Goal: Contribute content: Contribute content

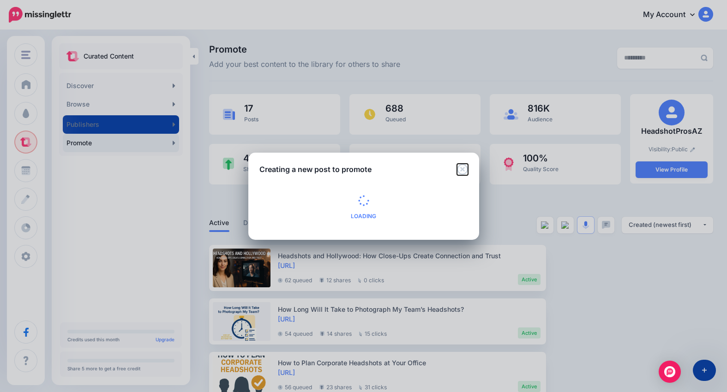
click at [464, 168] on icon "Close" at bounding box center [462, 169] width 11 height 11
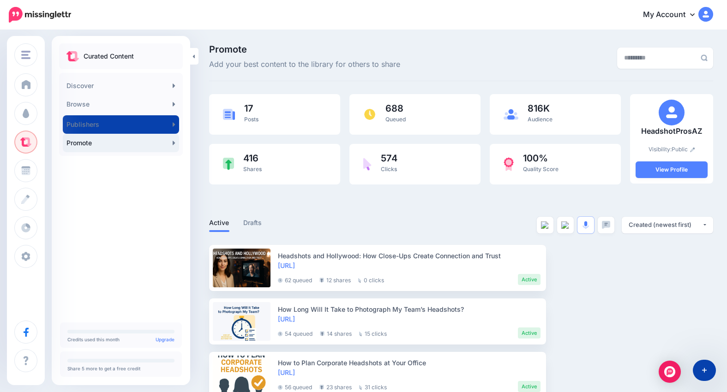
click at [449, 54] on div "Promote Add your best content to the library for others to share" at bounding box center [374, 58] width 345 height 26
click at [102, 234] on div "Curated Content Discover Browse 246K Automotive 2.81M Beauty & personal care 2.…" at bounding box center [121, 180] width 138 height 275
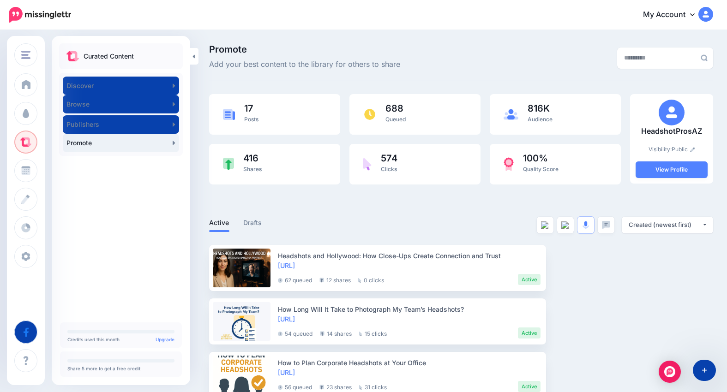
click at [154, 238] on div "Curated Content Discover Browse 246K Automotive 2.81M Beauty & personal care 2.…" at bounding box center [121, 180] width 138 height 275
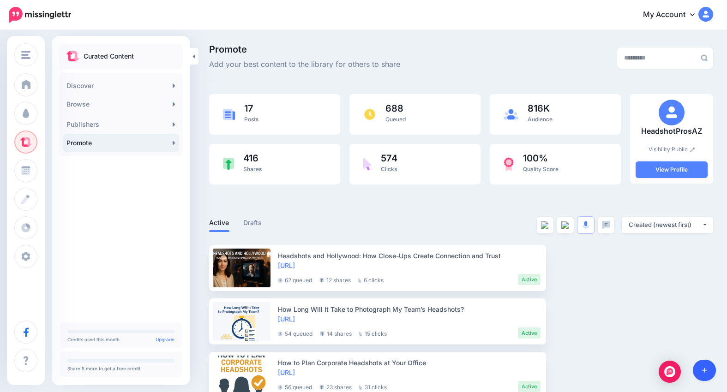
click at [703, 366] on link at bounding box center [705, 370] width 24 height 21
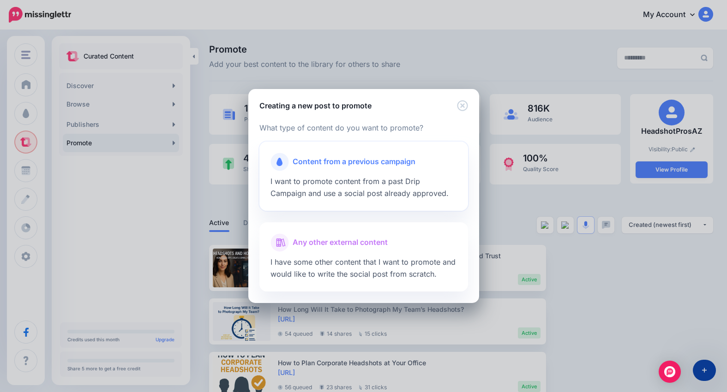
click at [379, 163] on span "Content from a previous campaign" at bounding box center [354, 162] width 123 height 12
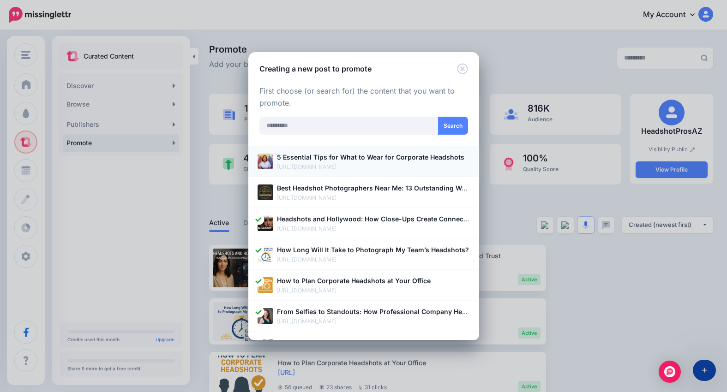
click at [377, 156] on b "5 Essential Tips for What to Wear for Corporate Headshots" at bounding box center [370, 157] width 187 height 8
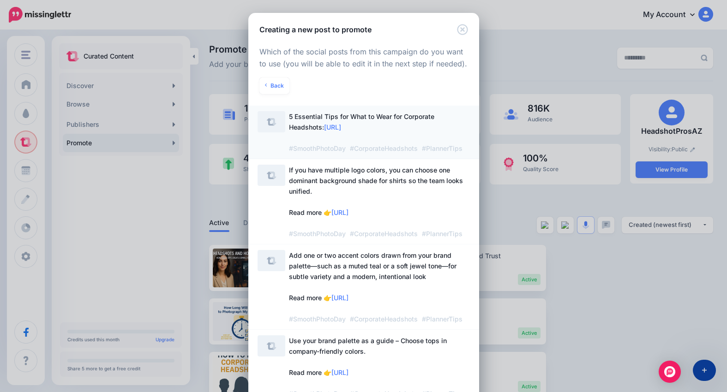
click at [349, 121] on span "5 Essential Tips for What to Wear for Corporate Headshots: https://lttr.ai/AjnN…" at bounding box center [379, 132] width 181 height 42
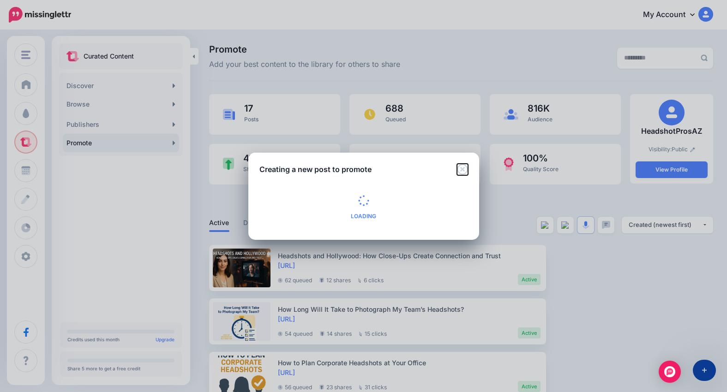
click at [462, 165] on icon "Close" at bounding box center [462, 169] width 11 height 11
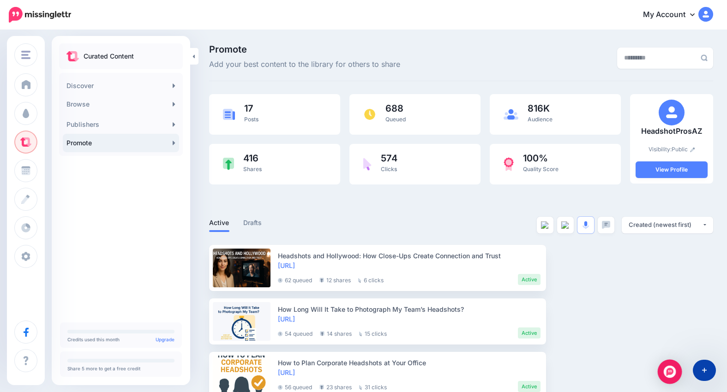
click at [665, 372] on img "Open Intercom Messenger" at bounding box center [670, 372] width 12 height 12
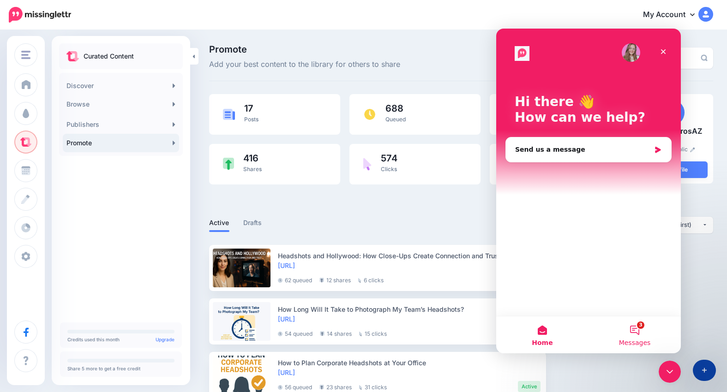
click at [630, 331] on button "3 Messages" at bounding box center [634, 335] width 92 height 37
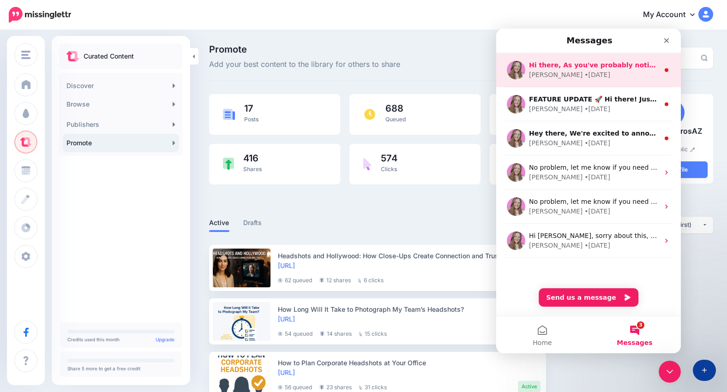
click at [629, 71] on div "Justine • 16w ago" at bounding box center [594, 75] width 130 height 10
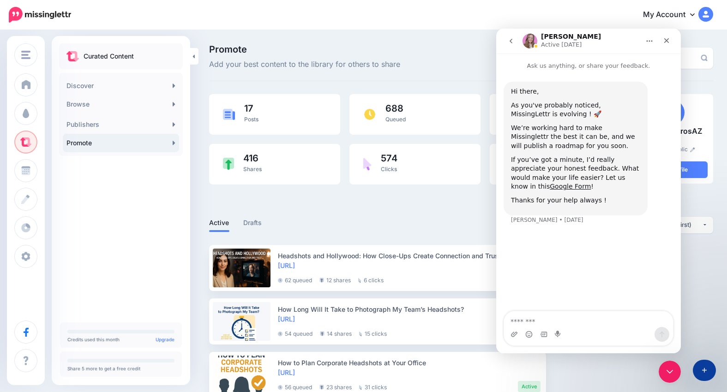
click at [515, 42] on button "go back" at bounding box center [511, 41] width 18 height 18
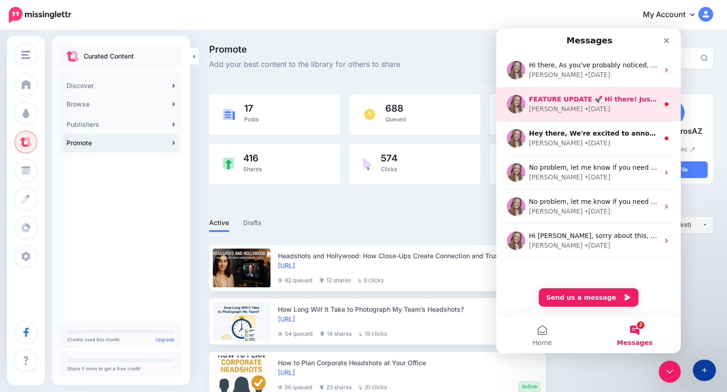
click at [584, 104] on div "• 22w ago" at bounding box center [597, 109] width 26 height 10
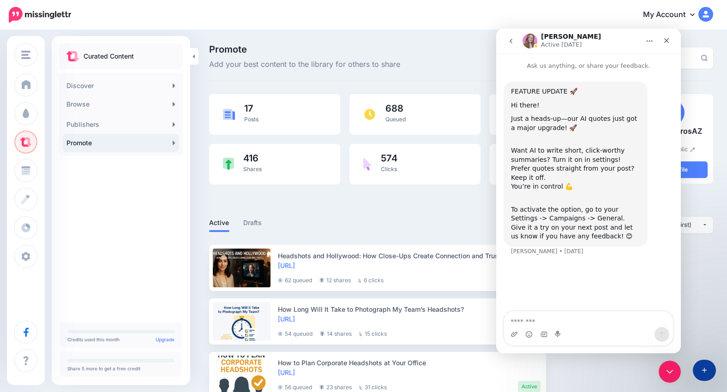
click at [508, 42] on icon "go back" at bounding box center [510, 40] width 7 height 7
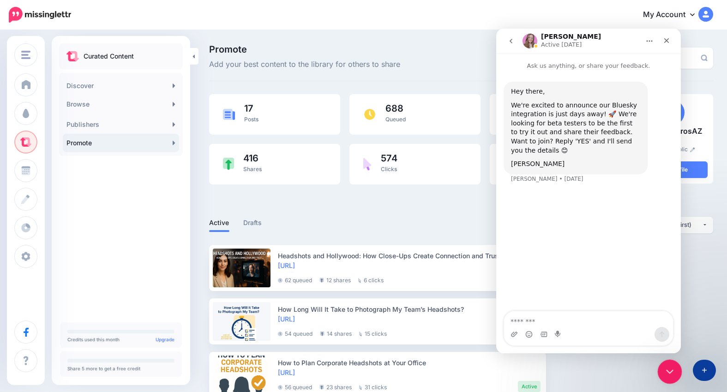
click at [665, 370] on icon "Close Intercom Messenger" at bounding box center [668, 370] width 11 height 11
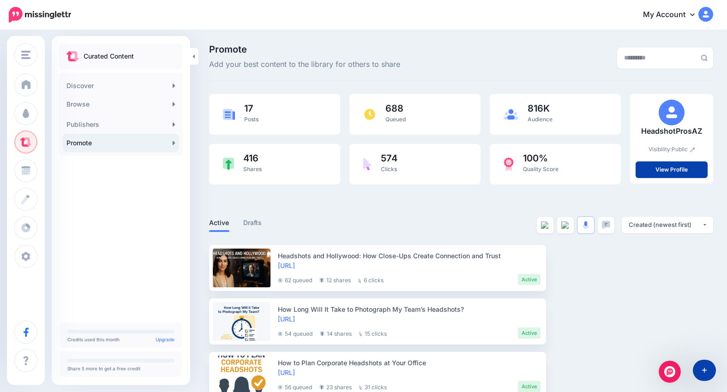
click at [694, 14] on icon at bounding box center [692, 14] width 5 height 7
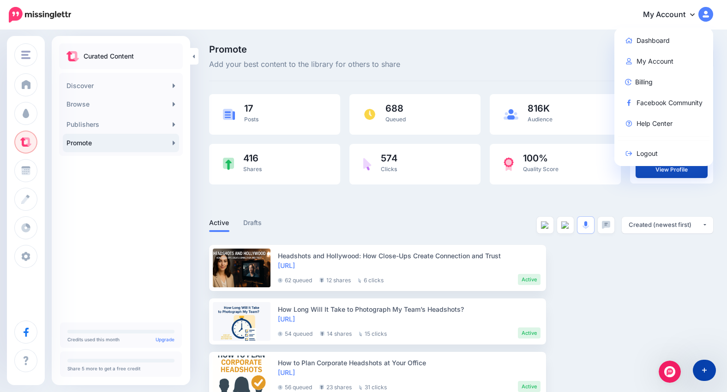
click at [474, 63] on div "Promote Add your best content to the library for others to share" at bounding box center [374, 58] width 345 height 26
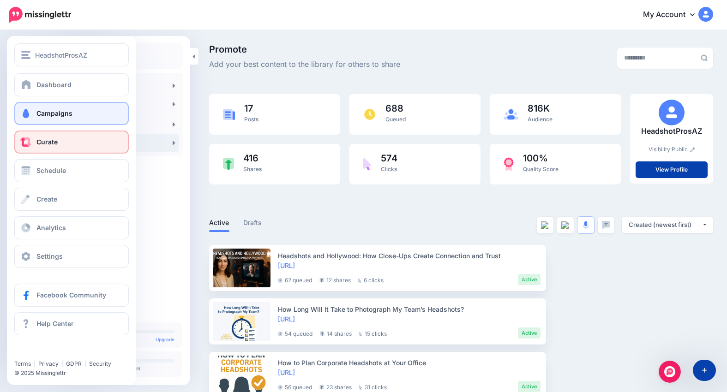
click at [37, 111] on span "Campaigns" at bounding box center [54, 113] width 36 height 8
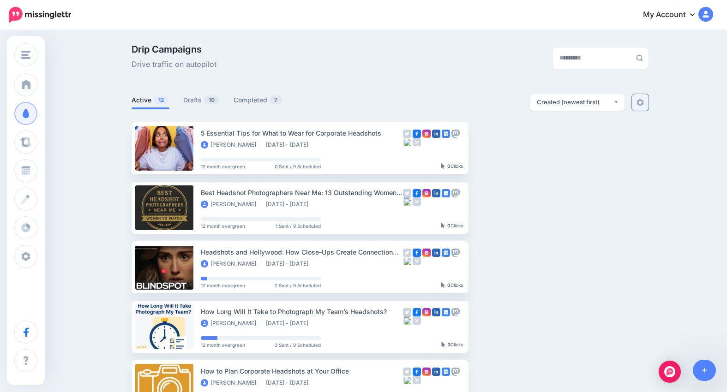
click at [639, 105] on img at bounding box center [639, 102] width 7 height 7
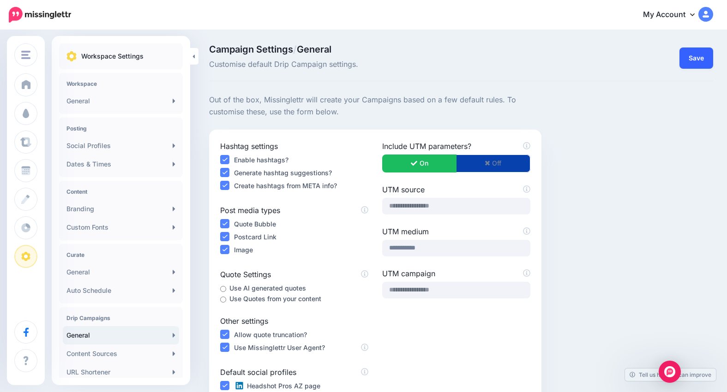
click at [704, 60] on button "Save" at bounding box center [696, 58] width 34 height 21
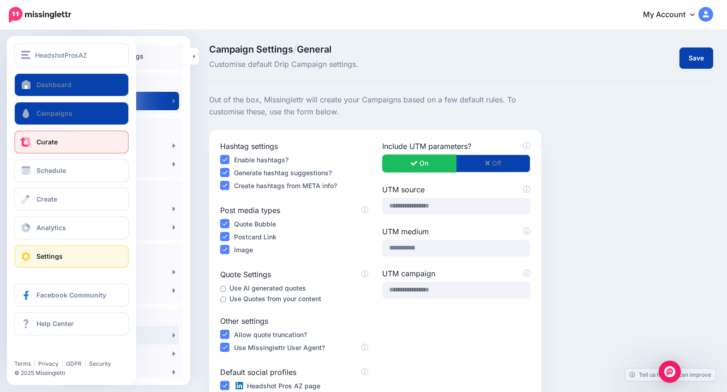
click at [76, 146] on link "Curate" at bounding box center [71, 142] width 114 height 23
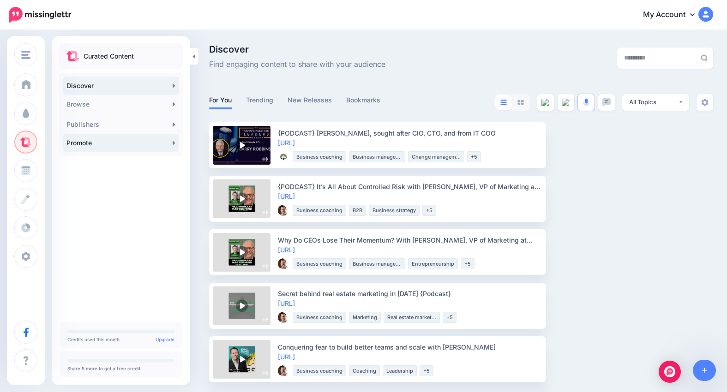
click at [120, 145] on link "Promote" at bounding box center [121, 143] width 116 height 18
click at [121, 145] on link "Promote" at bounding box center [121, 143] width 116 height 18
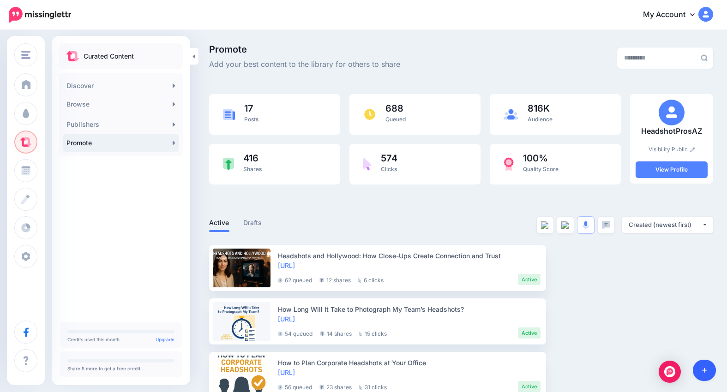
click at [706, 370] on icon at bounding box center [704, 370] width 5 height 6
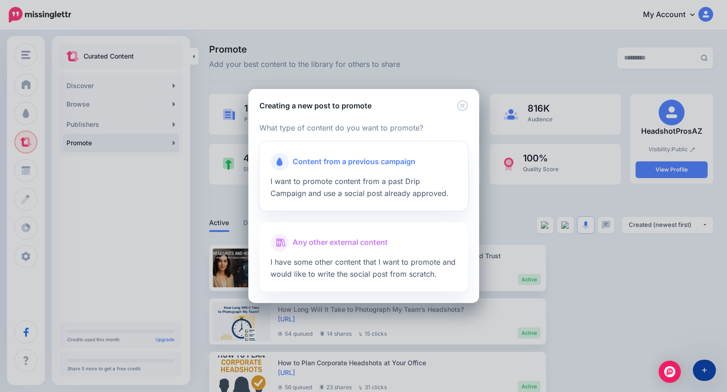
click at [405, 173] on div at bounding box center [363, 173] width 186 height 5
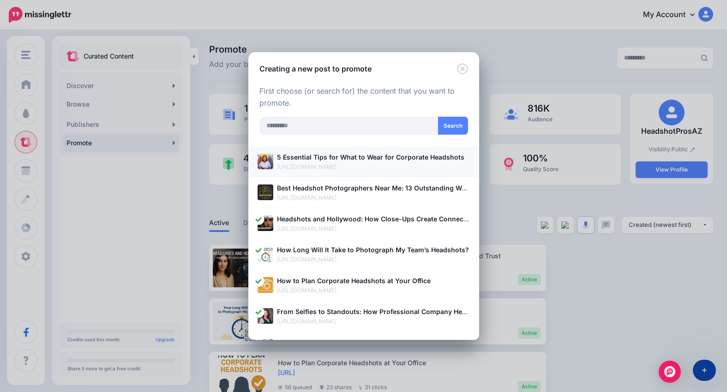
click at [400, 161] on b "5 Essential Tips for What to Wear for Corporate Headshots" at bounding box center [370, 157] width 187 height 8
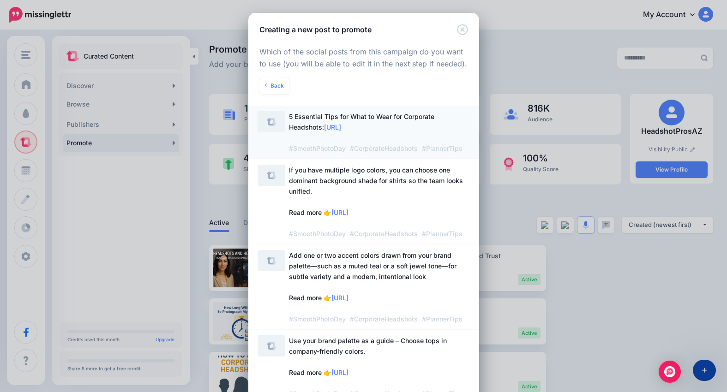
click at [391, 122] on span "5 Essential Tips for What to Wear for Corporate Headshots: https://lttr.ai/AjnN…" at bounding box center [379, 132] width 181 height 42
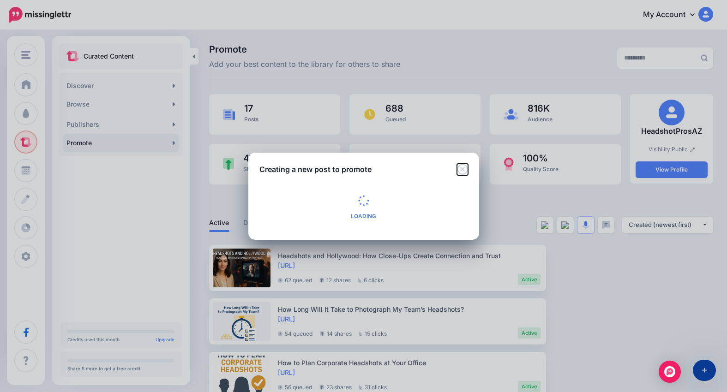
click at [462, 168] on icon "Close" at bounding box center [462, 169] width 11 height 11
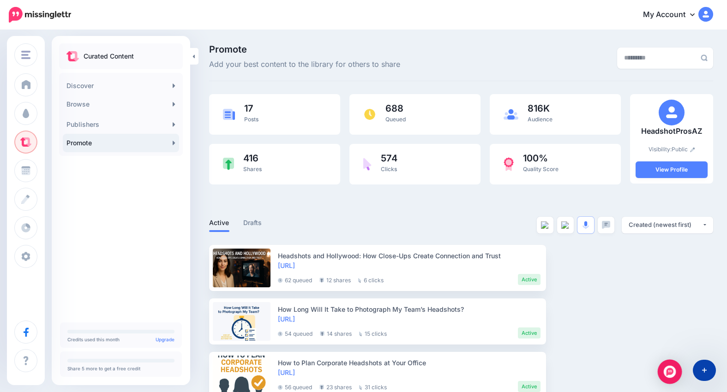
click at [669, 371] on img "Open Intercom Messenger" at bounding box center [670, 372] width 12 height 12
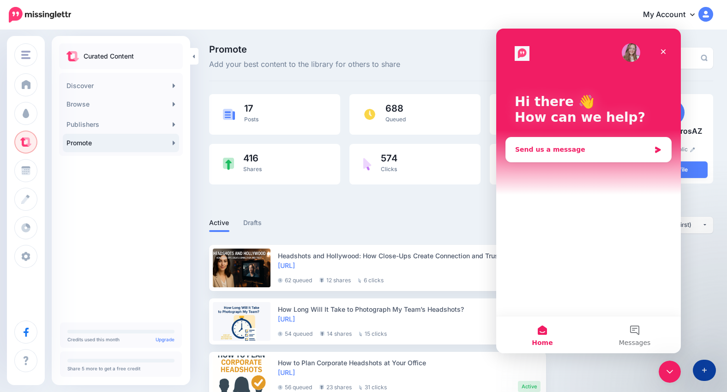
click at [599, 150] on div "Send us a message" at bounding box center [582, 150] width 135 height 10
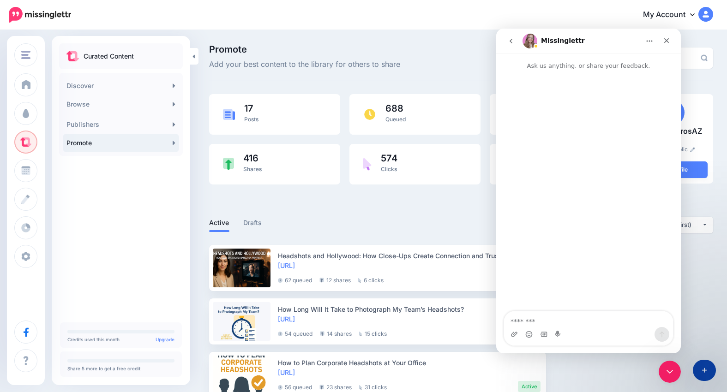
click at [540, 323] on textarea "Message…" at bounding box center [588, 320] width 169 height 16
type textarea "**********"
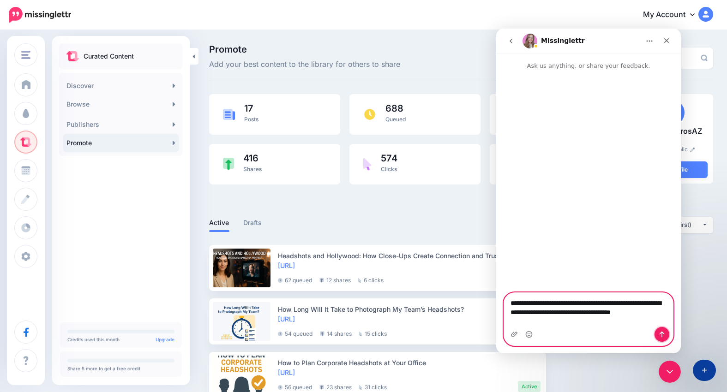
click at [661, 335] on icon "Send a message…" at bounding box center [661, 334] width 7 height 7
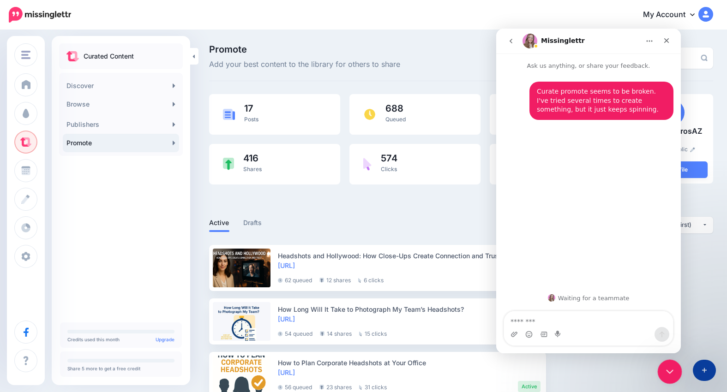
click at [663, 363] on div "Close Intercom Messenger" at bounding box center [668, 371] width 22 height 22
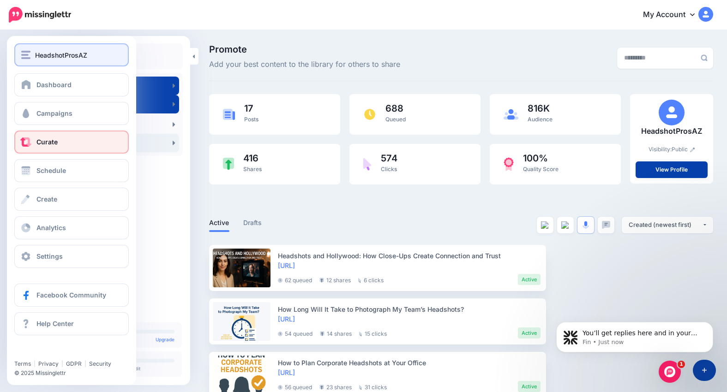
click at [22, 51] on img "button" at bounding box center [25, 55] width 9 height 8
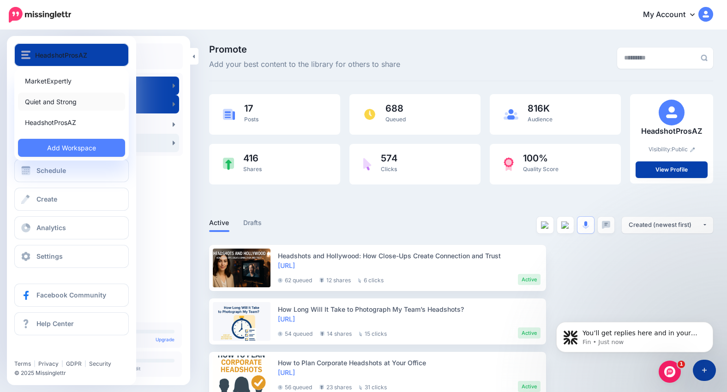
click at [37, 103] on link "Quiet and Strong" at bounding box center [71, 102] width 107 height 18
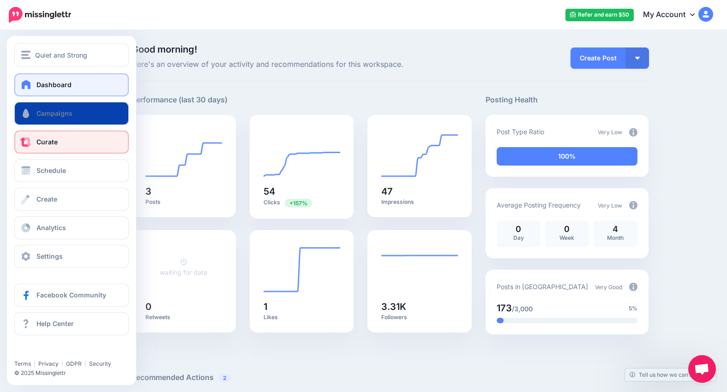
click at [48, 138] on span "Curate" at bounding box center [46, 142] width 21 height 8
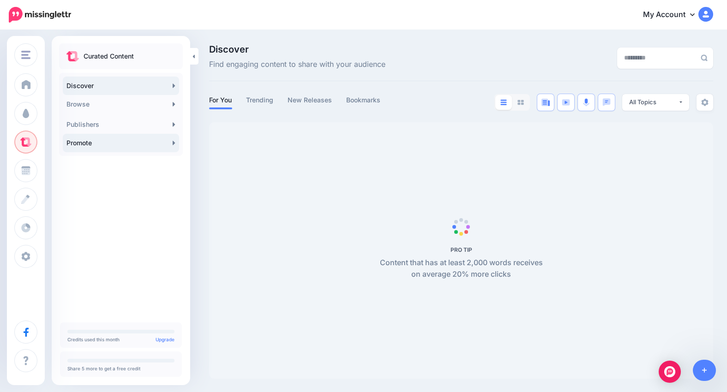
click at [99, 139] on link "Promote" at bounding box center [121, 143] width 116 height 18
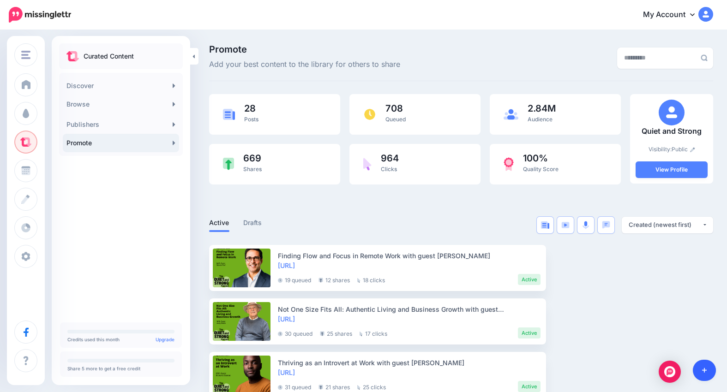
click at [702, 370] on icon at bounding box center [704, 370] width 5 height 5
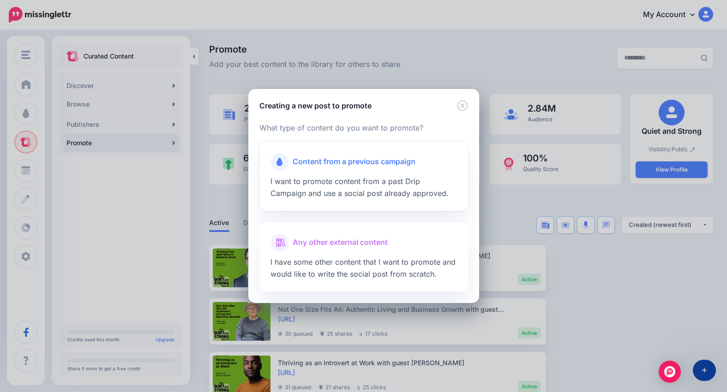
click at [351, 167] on span "Content from a previous campaign" at bounding box center [354, 162] width 123 height 12
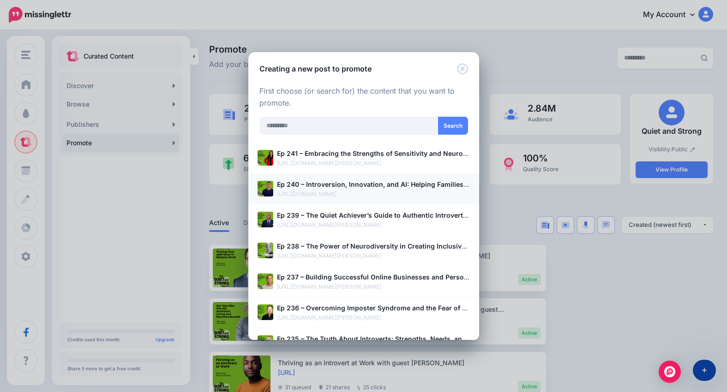
scroll to position [54, 0]
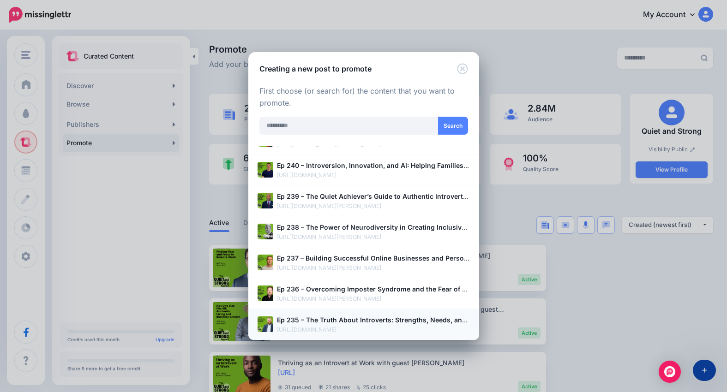
click at [340, 321] on b "Ep 235 – The Truth About Introverts: Strengths, Needs, and Common Misconception…" at bounding box center [465, 320] width 377 height 8
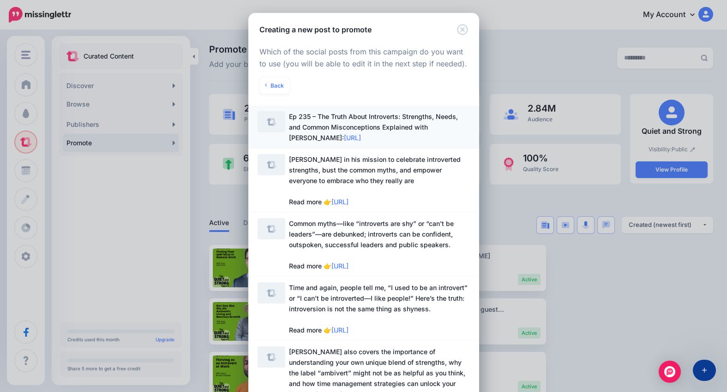
click at [424, 130] on span "Ep 235 – The Truth About Introverts: Strengths, Needs, and Common Misconception…" at bounding box center [373, 127] width 169 height 29
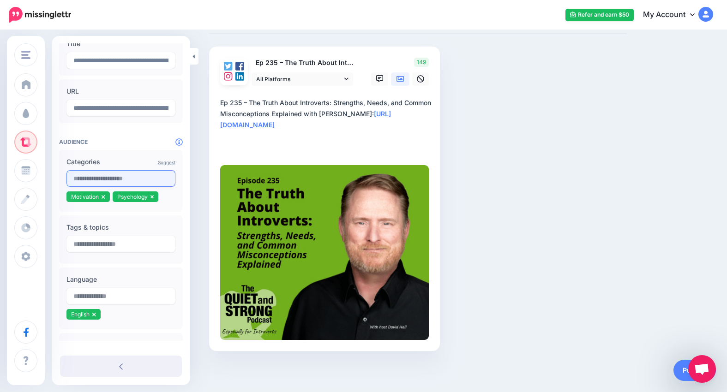
scroll to position [80, 0]
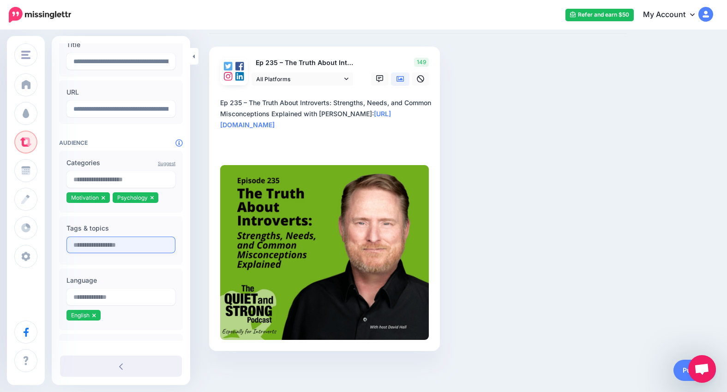
click at [141, 241] on input "text" at bounding box center [120, 245] width 109 height 17
drag, startPoint x: 141, startPoint y: 245, endPoint x: 169, endPoint y: 247, distance: 28.2
click at [169, 247] on input "**********" at bounding box center [118, 245] width 104 height 17
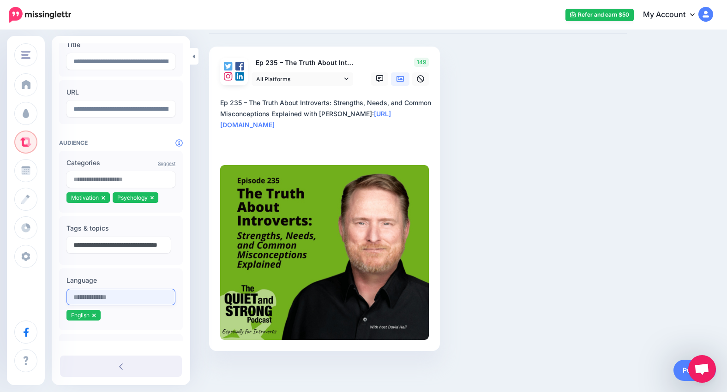
type input "**********"
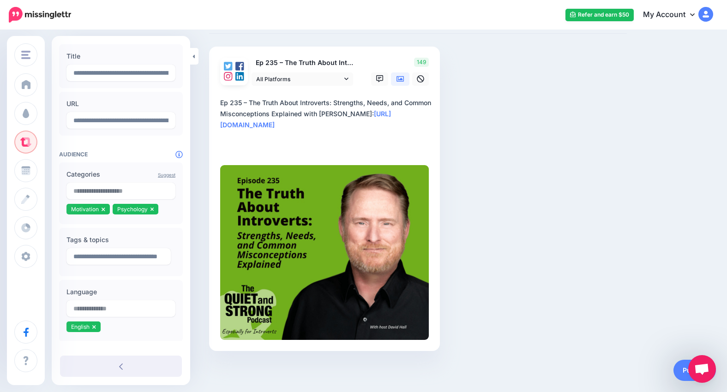
scroll to position [58, 0]
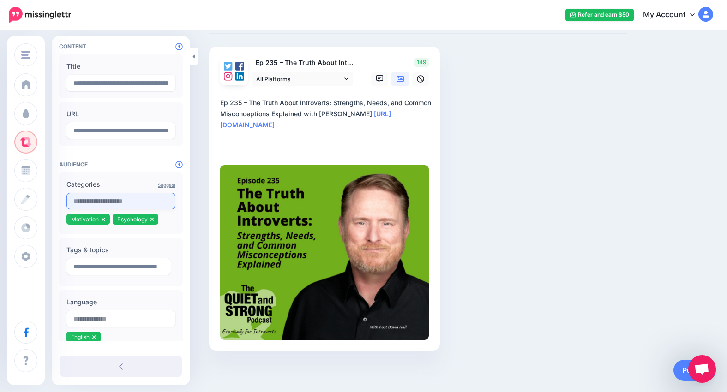
click at [137, 204] on input "text" at bounding box center [120, 201] width 109 height 17
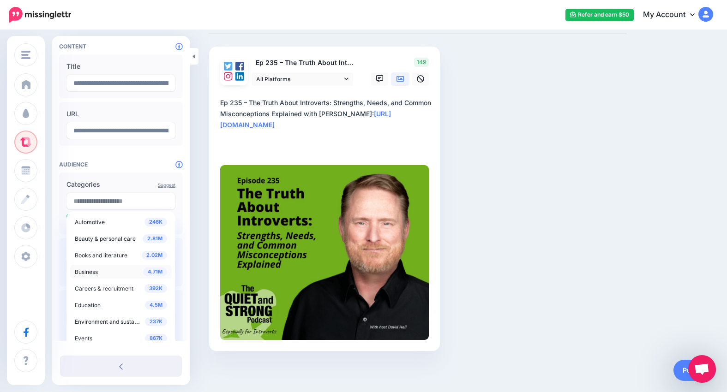
click at [98, 272] on div "4.71M Business" at bounding box center [121, 271] width 92 height 11
click at [86, 270] on span "Business" at bounding box center [86, 270] width 23 height 7
click at [137, 168] on div "**********" at bounding box center [121, 200] width 138 height 430
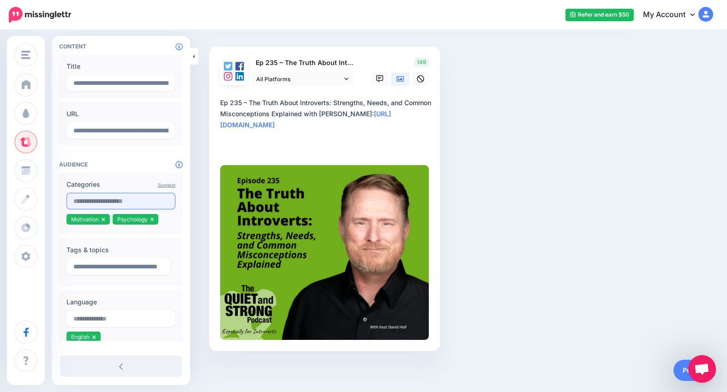
click at [118, 198] on input "text" at bounding box center [120, 201] width 109 height 17
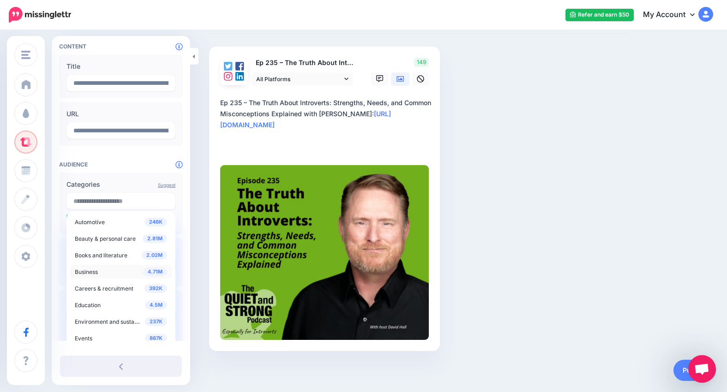
click at [81, 273] on span "Business" at bounding box center [86, 272] width 23 height 7
click at [137, 175] on div "Suggest Categories 246K Automotive 2.81M Beauty & personal care 2.02M Books and…" at bounding box center [121, 204] width 124 height 62
click at [125, 197] on input "text" at bounding box center [120, 201] width 109 height 17
click at [77, 271] on span "Business" at bounding box center [86, 272] width 23 height 7
click at [156, 274] on span "4.71M" at bounding box center [155, 272] width 24 height 9
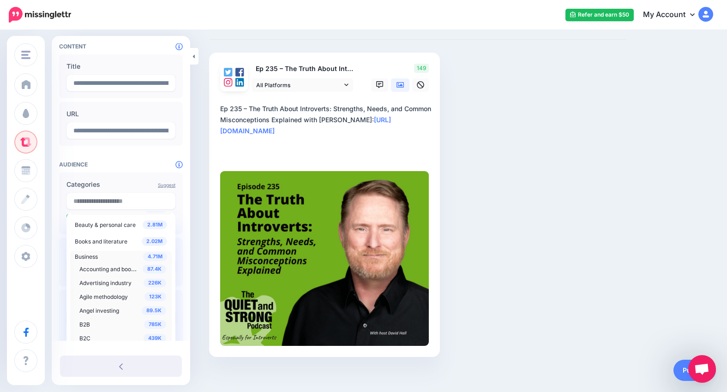
scroll to position [0, 0]
click at [120, 182] on label "Categories" at bounding box center [120, 184] width 109 height 11
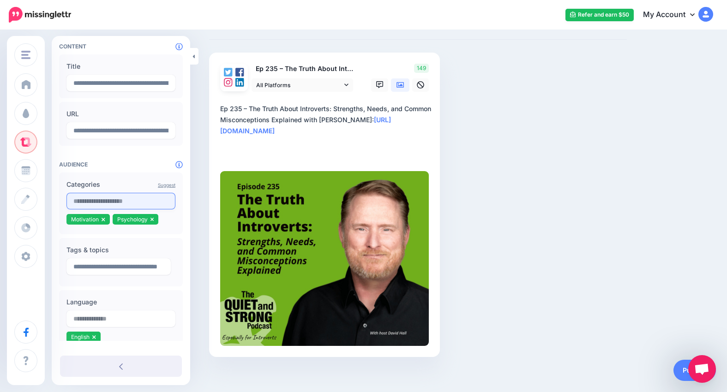
click at [112, 200] on input "text" at bounding box center [120, 201] width 109 height 17
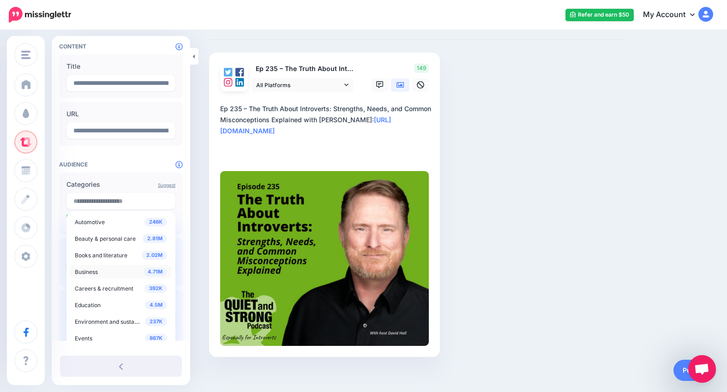
click at [85, 270] on span "Business" at bounding box center [86, 272] width 23 height 7
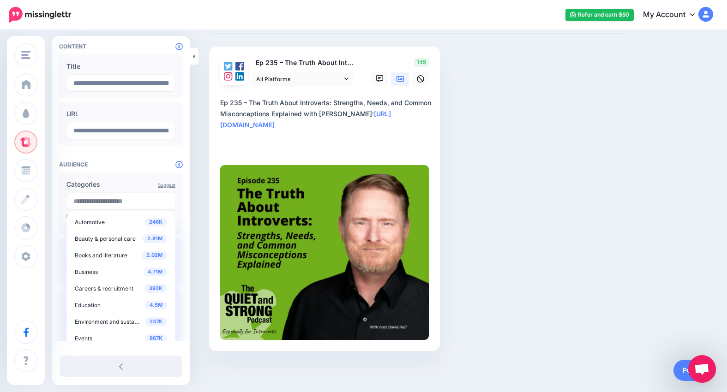
click at [141, 175] on div "Suggest Categories 246K Automotive 2.81M Beauty & personal care 2.02M Books and…" at bounding box center [121, 204] width 124 height 62
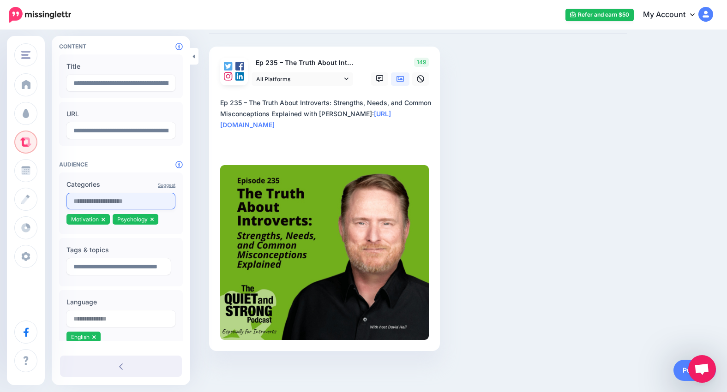
click at [135, 198] on input "text" at bounding box center [120, 201] width 109 height 17
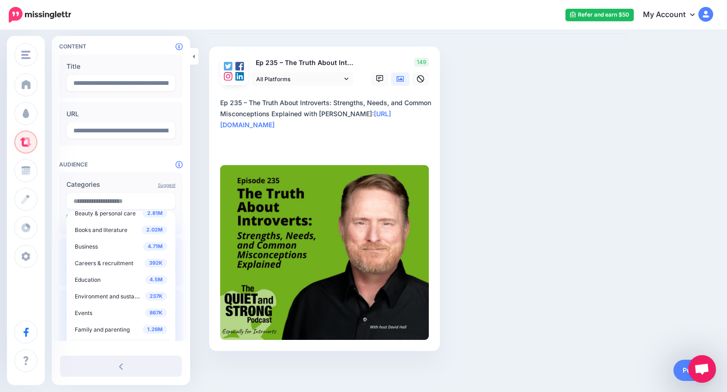
scroll to position [0, 0]
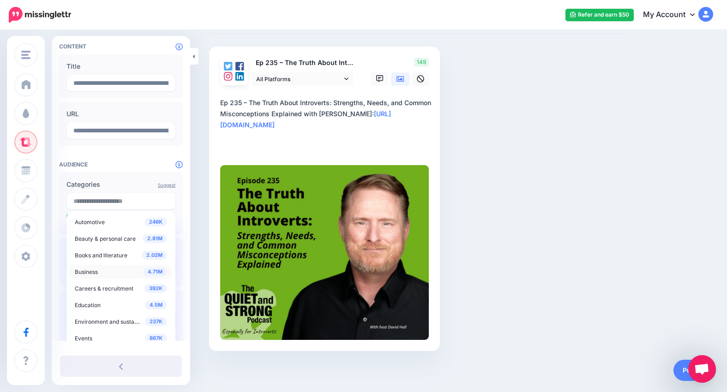
click at [84, 271] on span "Business" at bounding box center [86, 272] width 23 height 7
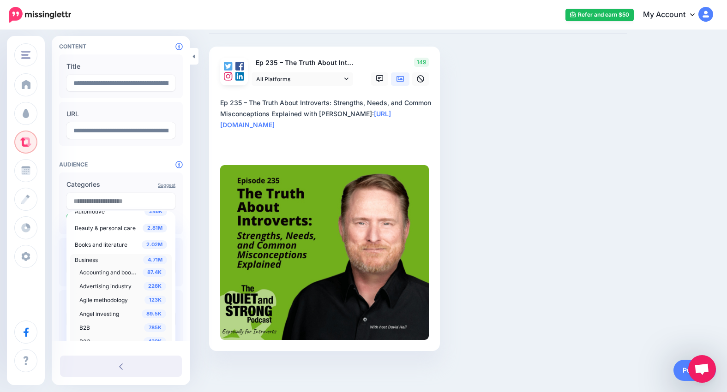
scroll to position [13, 0]
click at [129, 175] on div "Suggest Categories 246K Automotive 2.81M Beauty & personal care 2.02M Books and…" at bounding box center [121, 204] width 124 height 62
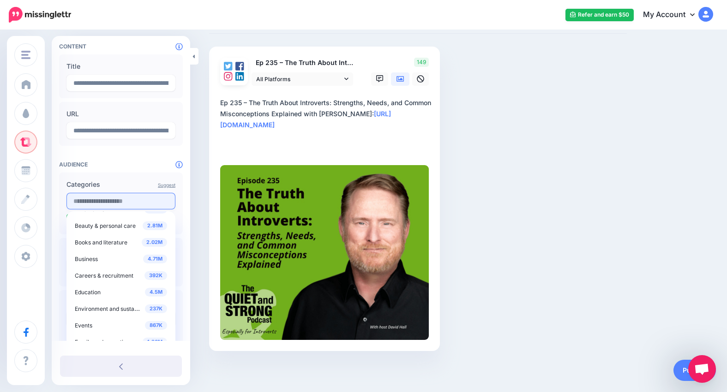
click at [122, 202] on input "text" at bounding box center [120, 201] width 109 height 17
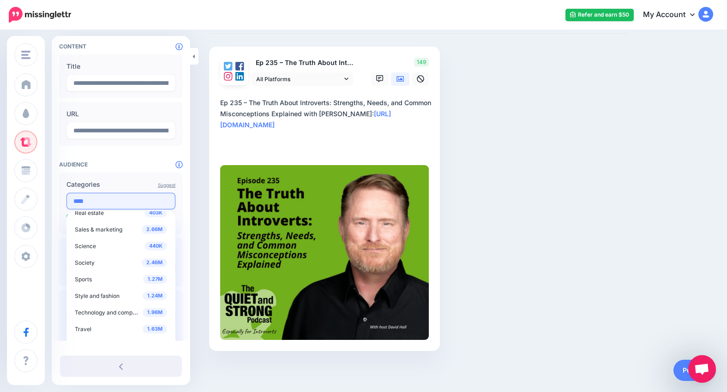
scroll to position [0, 0]
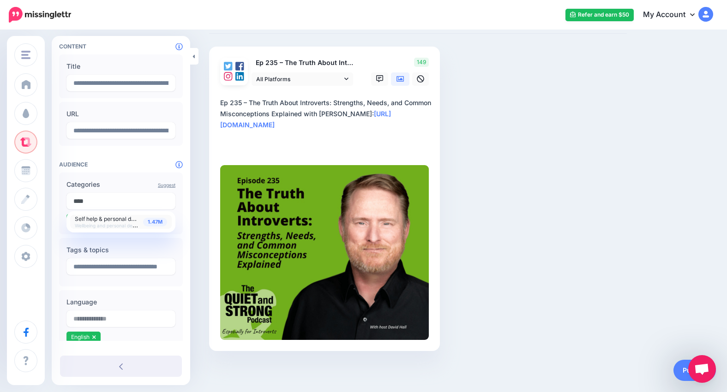
type input "****"
click at [104, 220] on span "Self help & personal development" at bounding box center [118, 219] width 87 height 8
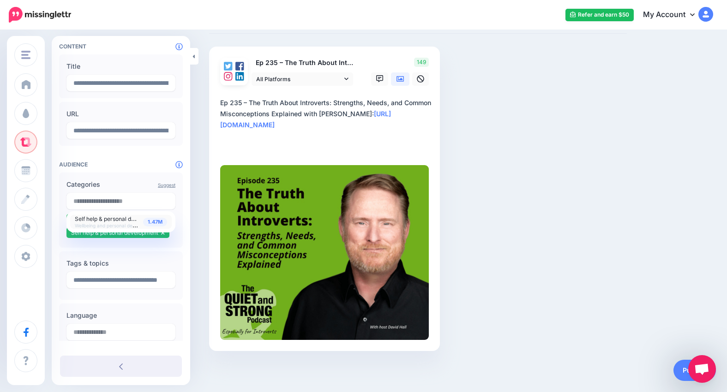
click at [137, 174] on div "Suggest Categories 1.47M Self help & personal development Wellbeing and persona…" at bounding box center [121, 210] width 124 height 75
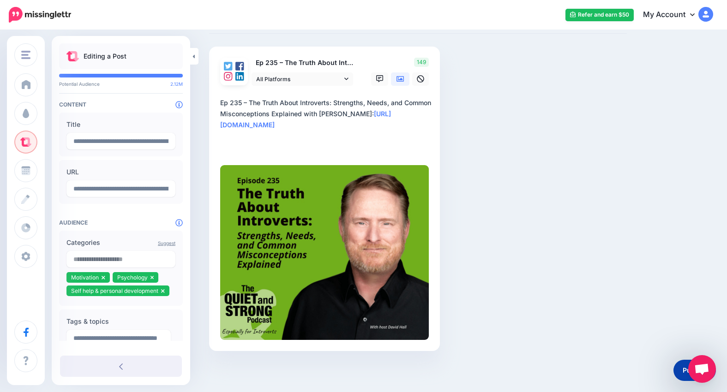
drag, startPoint x: 248, startPoint y: 101, endPoint x: 216, endPoint y: 103, distance: 31.5
click at [216, 104] on div "Ep 235 – The Truth About Introverts: Strengths, Needs, and Common Misconception…" at bounding box center [324, 199] width 231 height 305
click at [366, 116] on textarea "**********" at bounding box center [326, 124] width 212 height 55
type textarea "**********"
click at [678, 373] on link "Publish" at bounding box center [694, 370] width 42 height 21
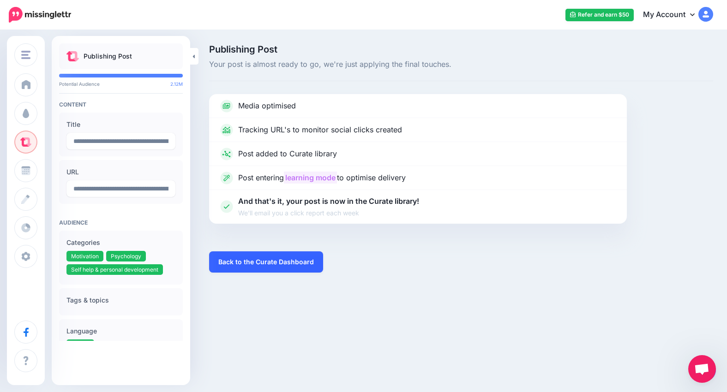
click at [287, 259] on link "Back to the Curate Dashboard" at bounding box center [266, 262] width 114 height 21
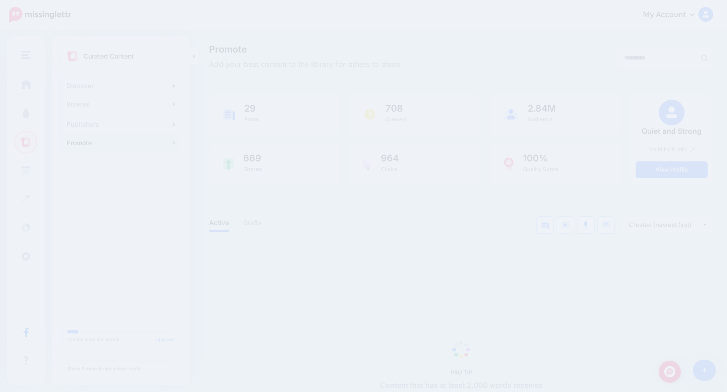
click at [295, 265] on span "PRO TIP Content that has at least 2,000 words receives on average 20% more clic…" at bounding box center [461, 373] width 504 height 257
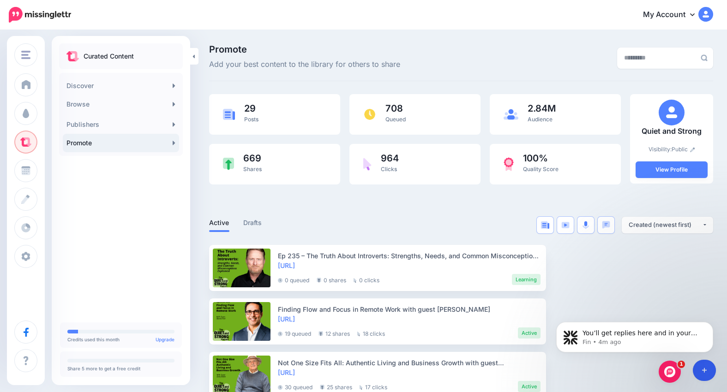
click at [701, 371] on link at bounding box center [705, 370] width 24 height 21
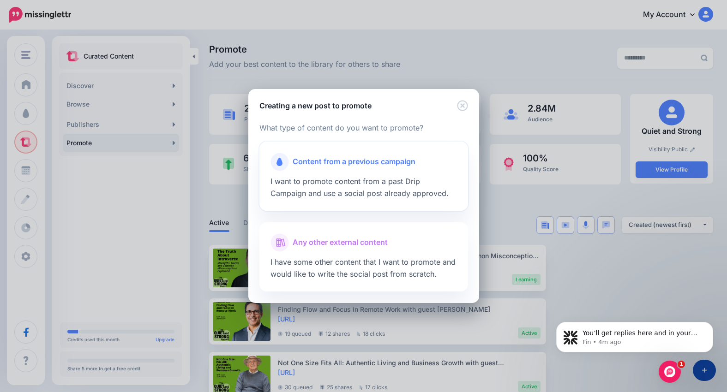
click at [353, 162] on span "Content from a previous campaign" at bounding box center [354, 162] width 123 height 12
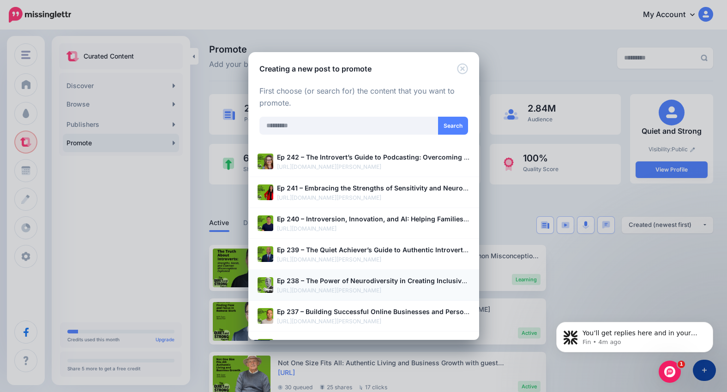
scroll to position [54, 0]
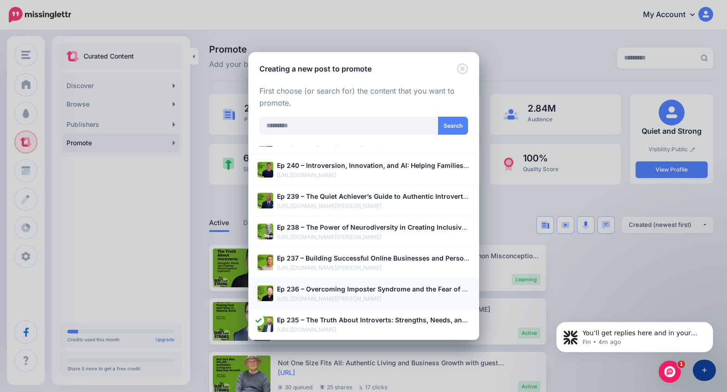
click at [366, 287] on b "Ep 236 – Overcoming Imposter Syndrome and the Fear of Judgment With Guest [PERS…" at bounding box center [432, 289] width 310 height 8
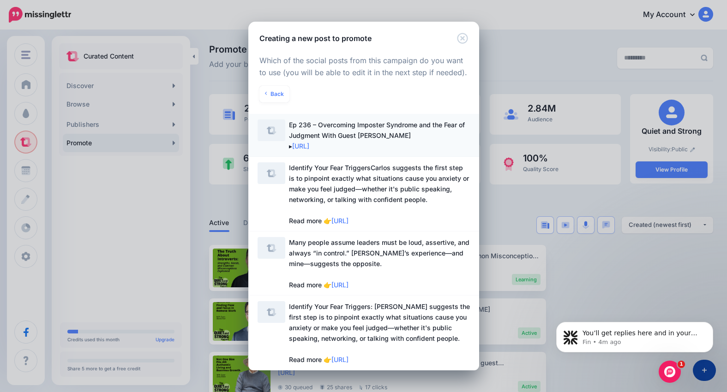
click at [419, 132] on span "Ep 236 – Overcoming Imposter Syndrome and the Fear of Judgment With Guest [PERS…" at bounding box center [379, 136] width 181 height 32
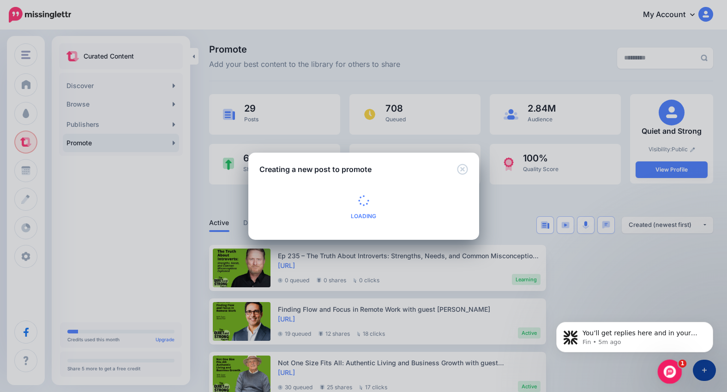
click at [669, 372] on icon "Open Intercom Messenger" at bounding box center [668, 370] width 6 height 7
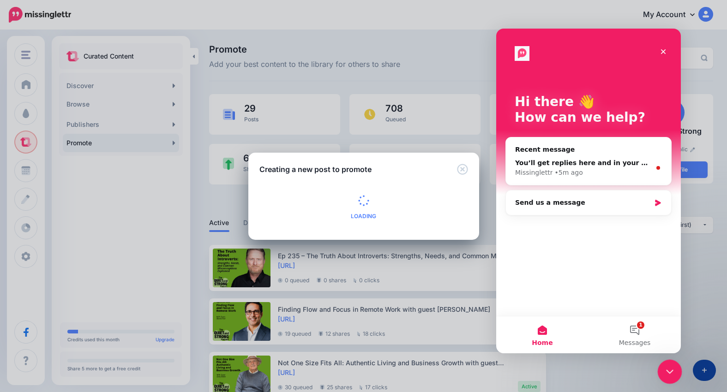
scroll to position [0, 0]
click at [637, 329] on button "1 Messages" at bounding box center [634, 335] width 92 height 37
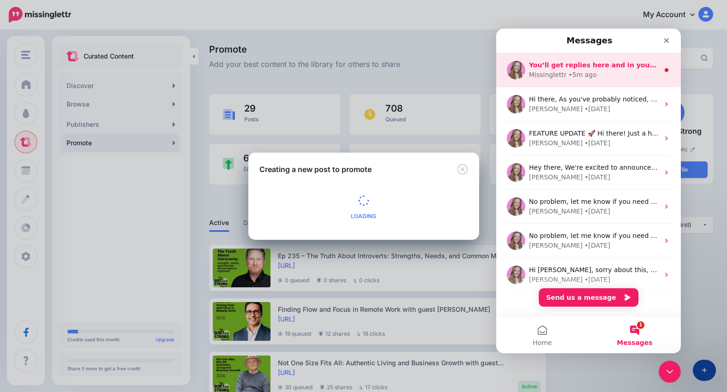
click at [625, 72] on div "Missinglettr • 5m ago" at bounding box center [594, 75] width 130 height 10
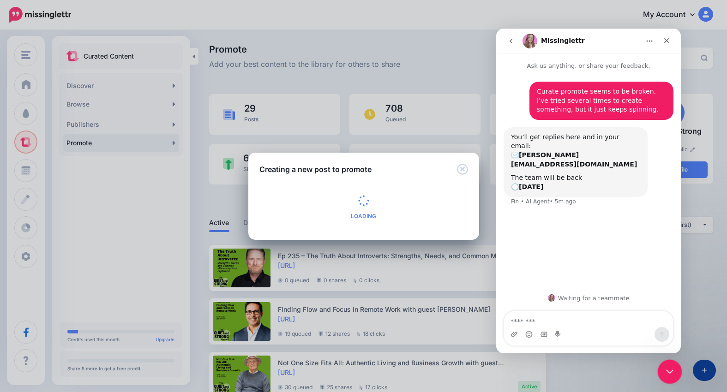
click at [671, 370] on icon "Close Intercom Messenger" at bounding box center [668, 370] width 11 height 11
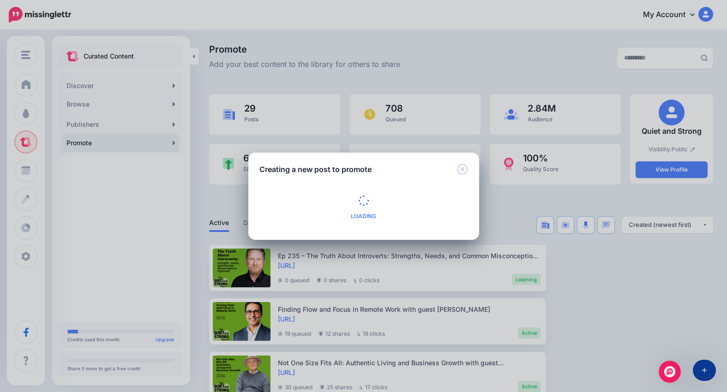
click at [499, 75] on div "Creating a new post to promote Loading Loading What type of content do you want…" at bounding box center [363, 196] width 727 height 392
